Goal: Information Seeking & Learning: Learn about a topic

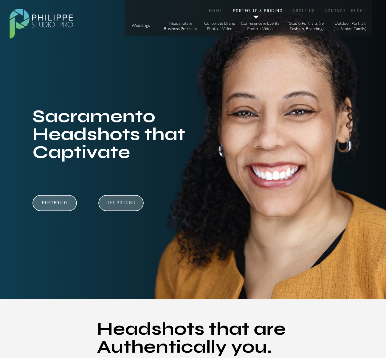
click at [129, 206] on h3 "Get Pricing" at bounding box center [121, 203] width 33 height 7
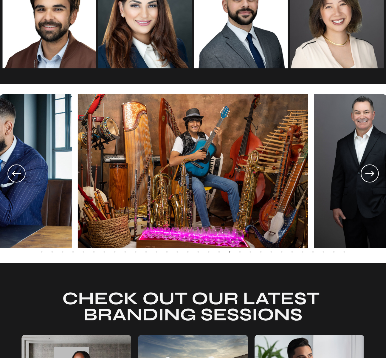
scroll to position [965, 0]
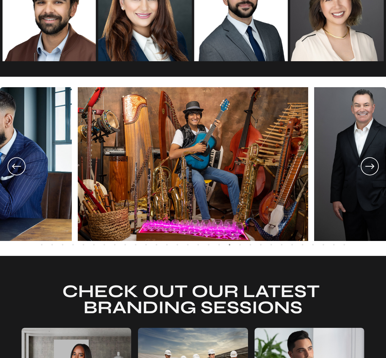
click at [370, 167] on icon at bounding box center [369, 166] width 21 height 22
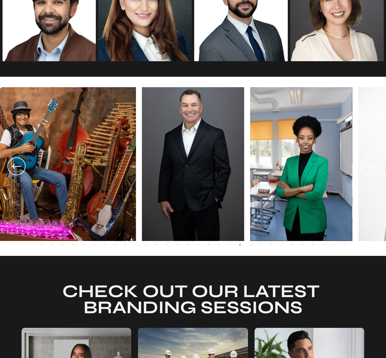
click at [370, 167] on icon at bounding box center [369, 166] width 21 height 22
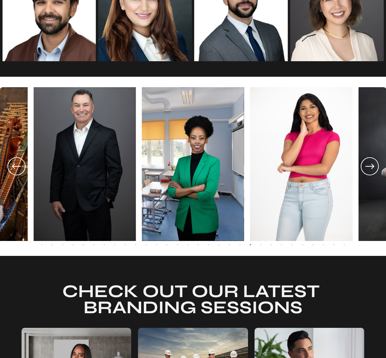
click at [195, 163] on img at bounding box center [193, 164] width 102 height 154
click at [368, 166] on icon at bounding box center [370, 166] width 9 height 5
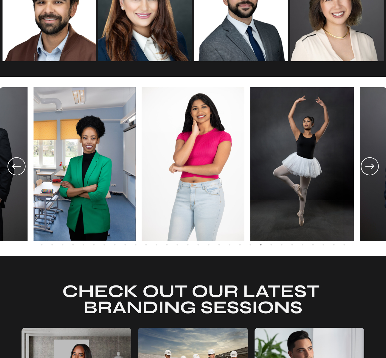
click at [370, 164] on icon at bounding box center [369, 166] width 21 height 22
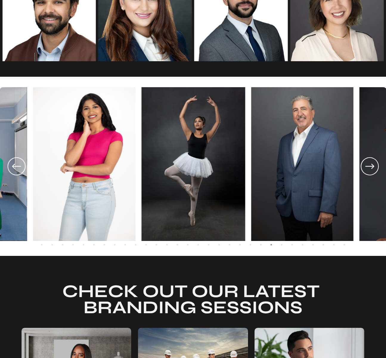
click at [370, 164] on icon at bounding box center [369, 166] width 21 height 22
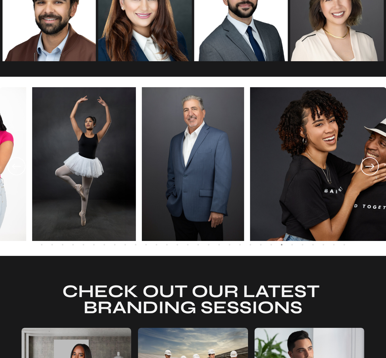
click at [370, 164] on icon at bounding box center [369, 166] width 21 height 22
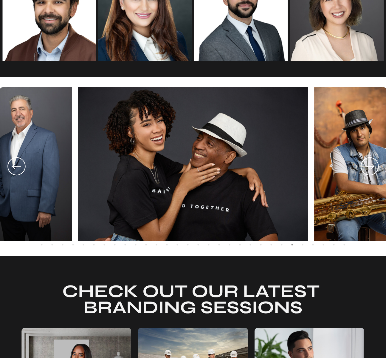
click at [370, 164] on icon at bounding box center [369, 166] width 21 height 22
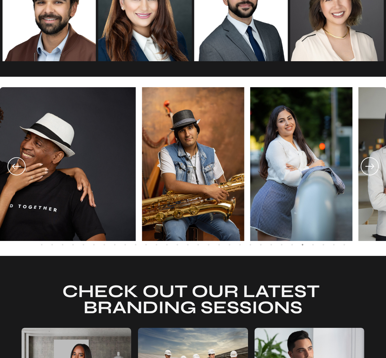
click at [370, 164] on icon at bounding box center [369, 166] width 21 height 22
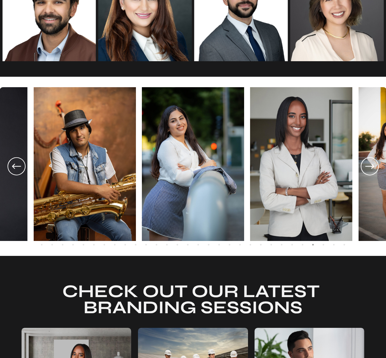
click at [370, 164] on icon at bounding box center [369, 166] width 21 height 22
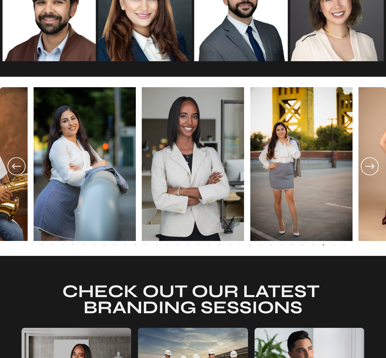
click at [370, 164] on icon at bounding box center [369, 166] width 21 height 22
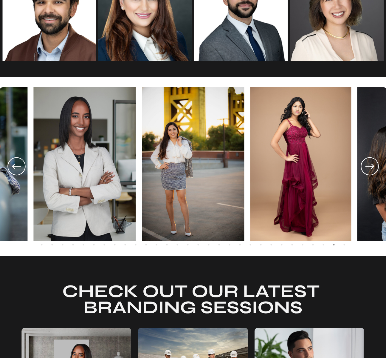
click at [20, 171] on icon at bounding box center [16, 166] width 21 height 22
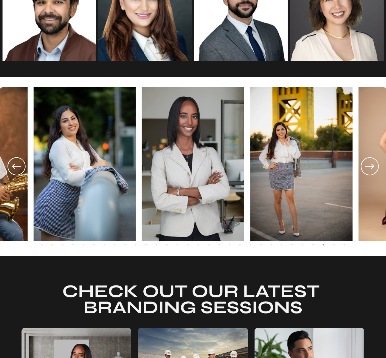
click at [368, 168] on icon at bounding box center [369, 166] width 21 height 22
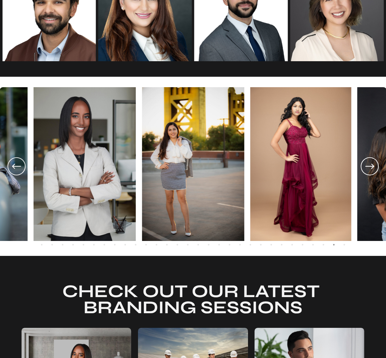
click at [368, 168] on icon at bounding box center [369, 166] width 21 height 22
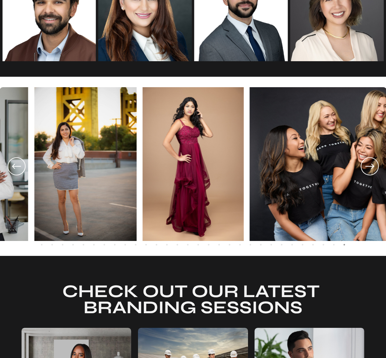
click at [368, 168] on icon at bounding box center [369, 166] width 21 height 22
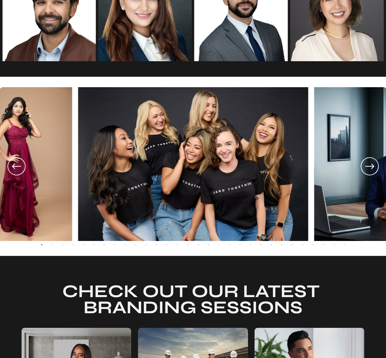
click at [368, 168] on icon at bounding box center [369, 166] width 21 height 22
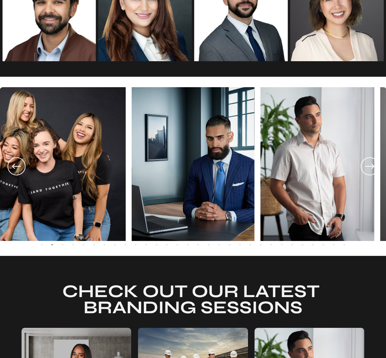
click at [368, 168] on icon at bounding box center [369, 166] width 21 height 22
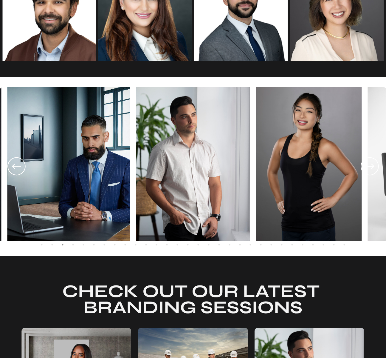
click at [368, 168] on icon at bounding box center [369, 166] width 21 height 22
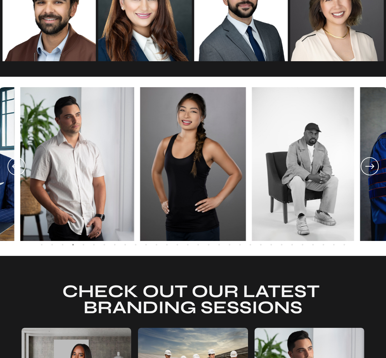
click at [368, 168] on icon at bounding box center [369, 166] width 21 height 22
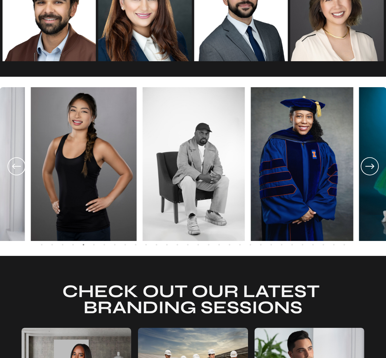
click at [368, 168] on icon at bounding box center [369, 166] width 21 height 22
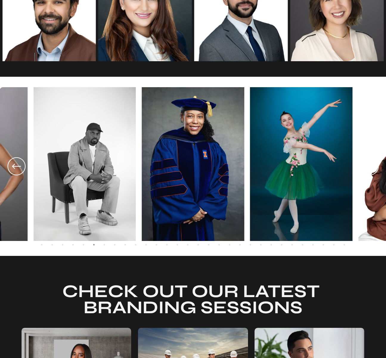
click at [368, 168] on icon at bounding box center [369, 166] width 21 height 22
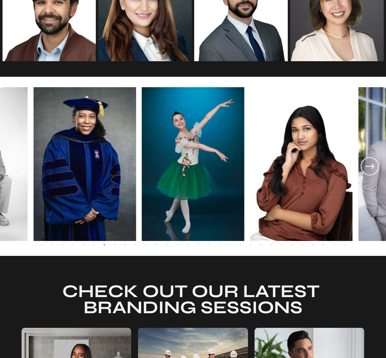
click at [368, 168] on icon at bounding box center [369, 166] width 21 height 22
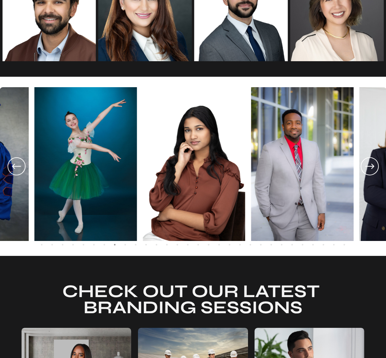
click at [368, 168] on icon at bounding box center [369, 166] width 21 height 22
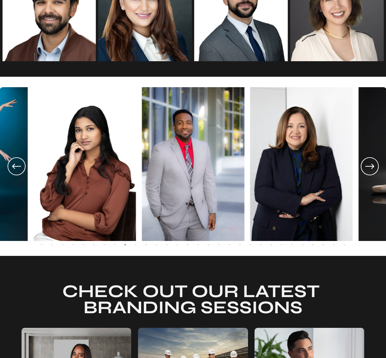
click at [368, 168] on icon at bounding box center [369, 166] width 21 height 22
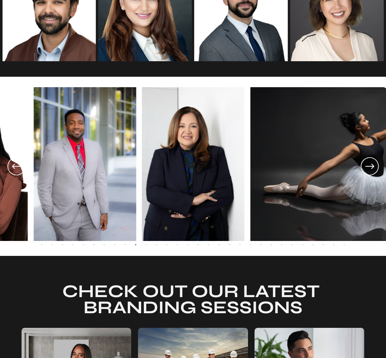
click at [368, 168] on icon at bounding box center [369, 166] width 21 height 22
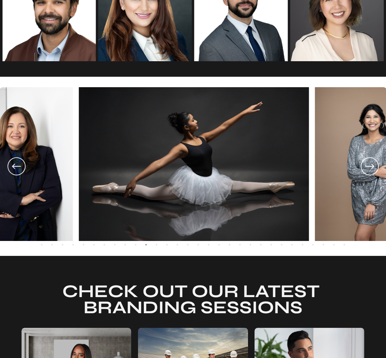
click at [368, 168] on icon at bounding box center [369, 166] width 21 height 22
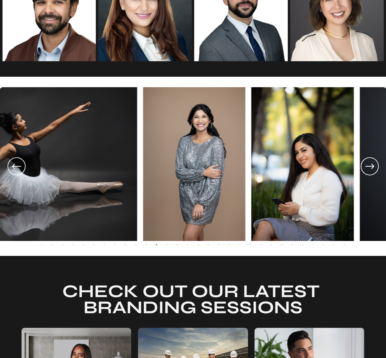
click at [368, 168] on icon at bounding box center [369, 166] width 21 height 22
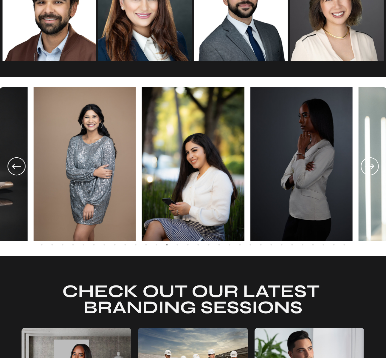
click at [368, 168] on icon at bounding box center [369, 166] width 21 height 22
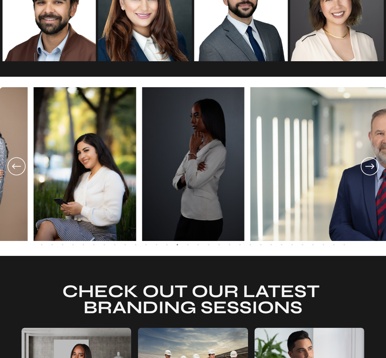
click at [368, 168] on icon at bounding box center [369, 166] width 21 height 22
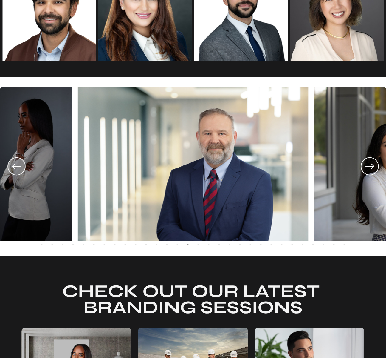
click at [368, 168] on icon at bounding box center [369, 166] width 21 height 22
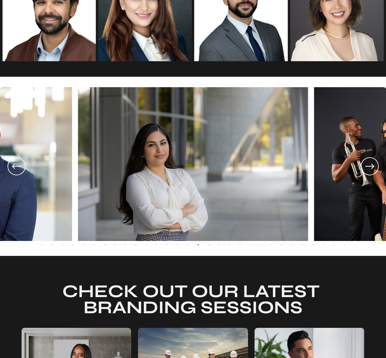
click at [368, 168] on icon at bounding box center [369, 166] width 21 height 22
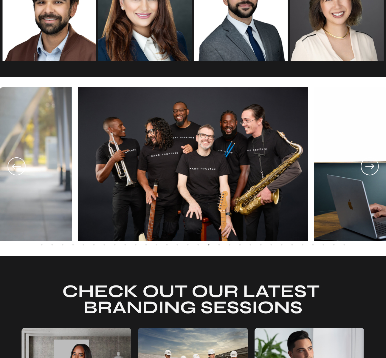
click at [368, 168] on icon at bounding box center [369, 166] width 21 height 22
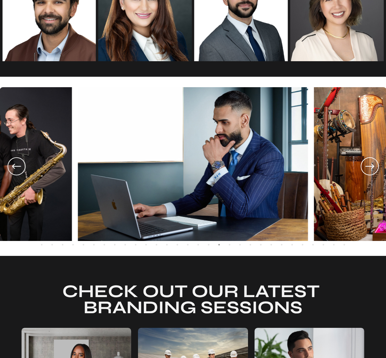
click at [368, 168] on icon at bounding box center [369, 166] width 21 height 22
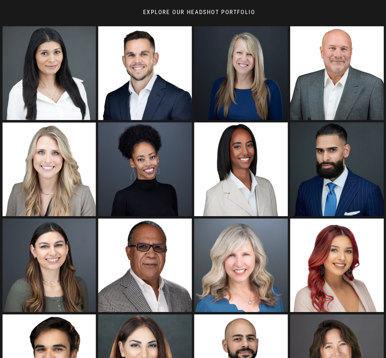
scroll to position [617, 0]
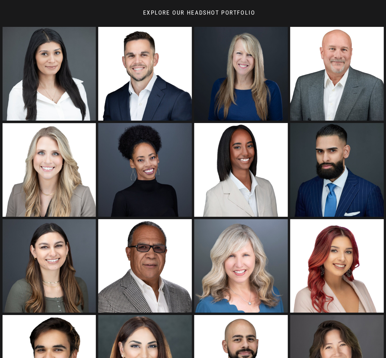
click at [152, 166] on img at bounding box center [145, 170] width 94 height 94
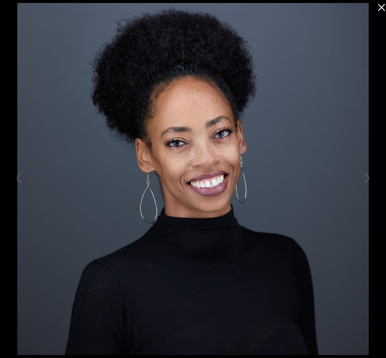
click at [383, 8] on icon at bounding box center [381, 7] width 7 height 7
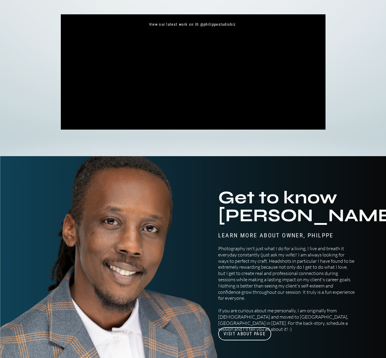
scroll to position [2109, 0]
